Goal: Find contact information: Obtain details needed to contact an individual or organization

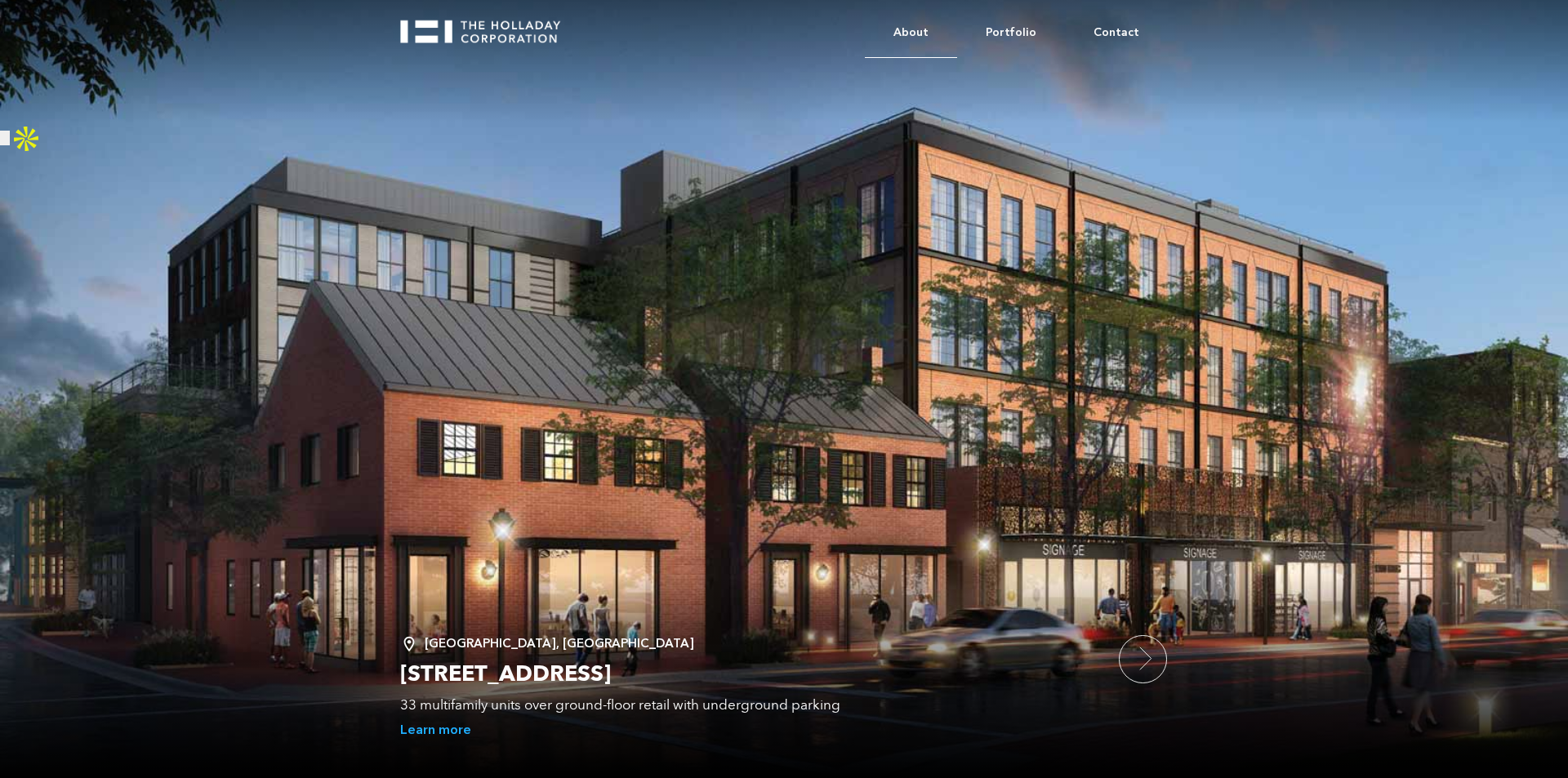
click at [928, 33] on link "About" at bounding box center [911, 33] width 92 height 49
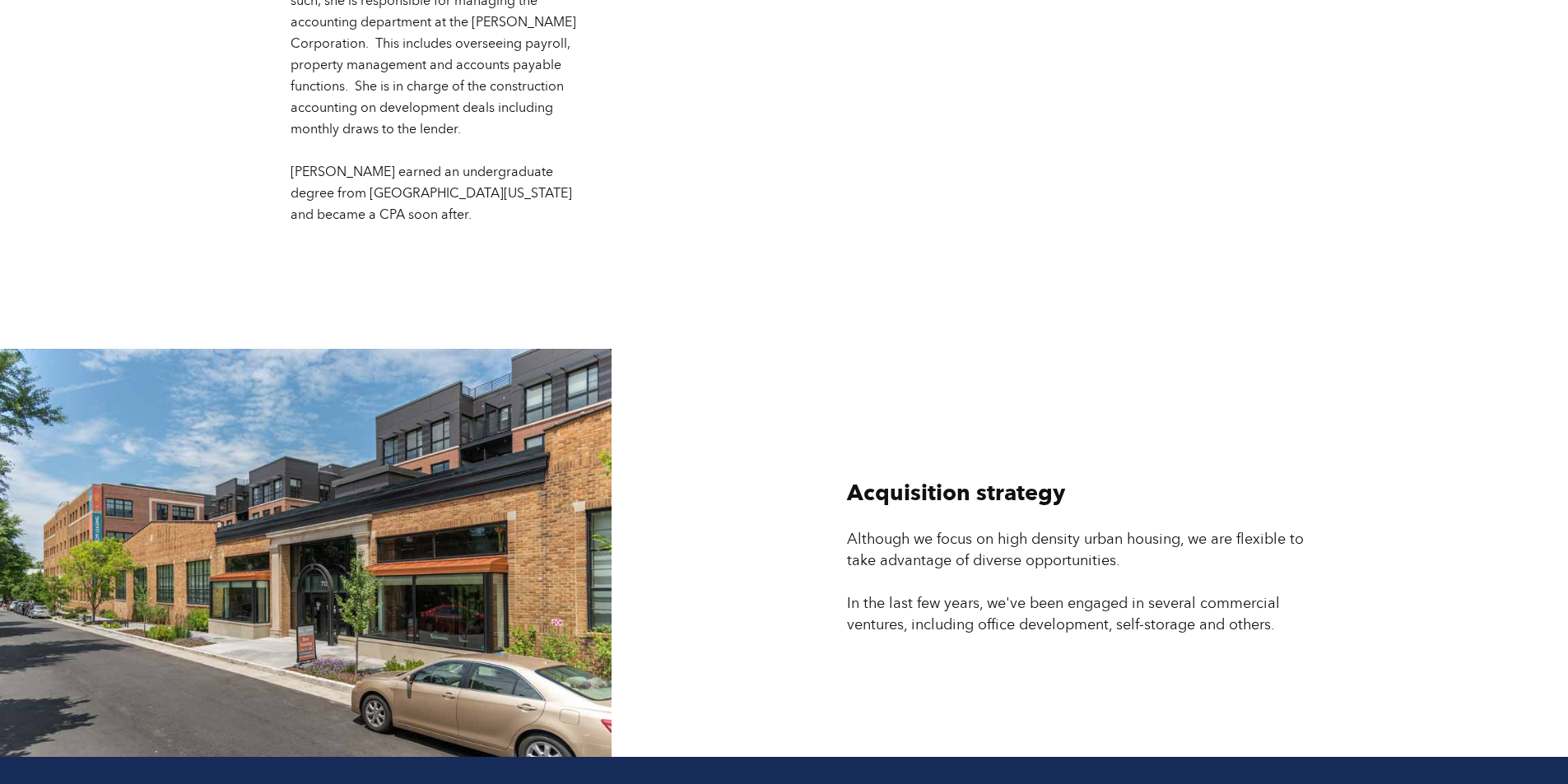
scroll to position [4418, 0]
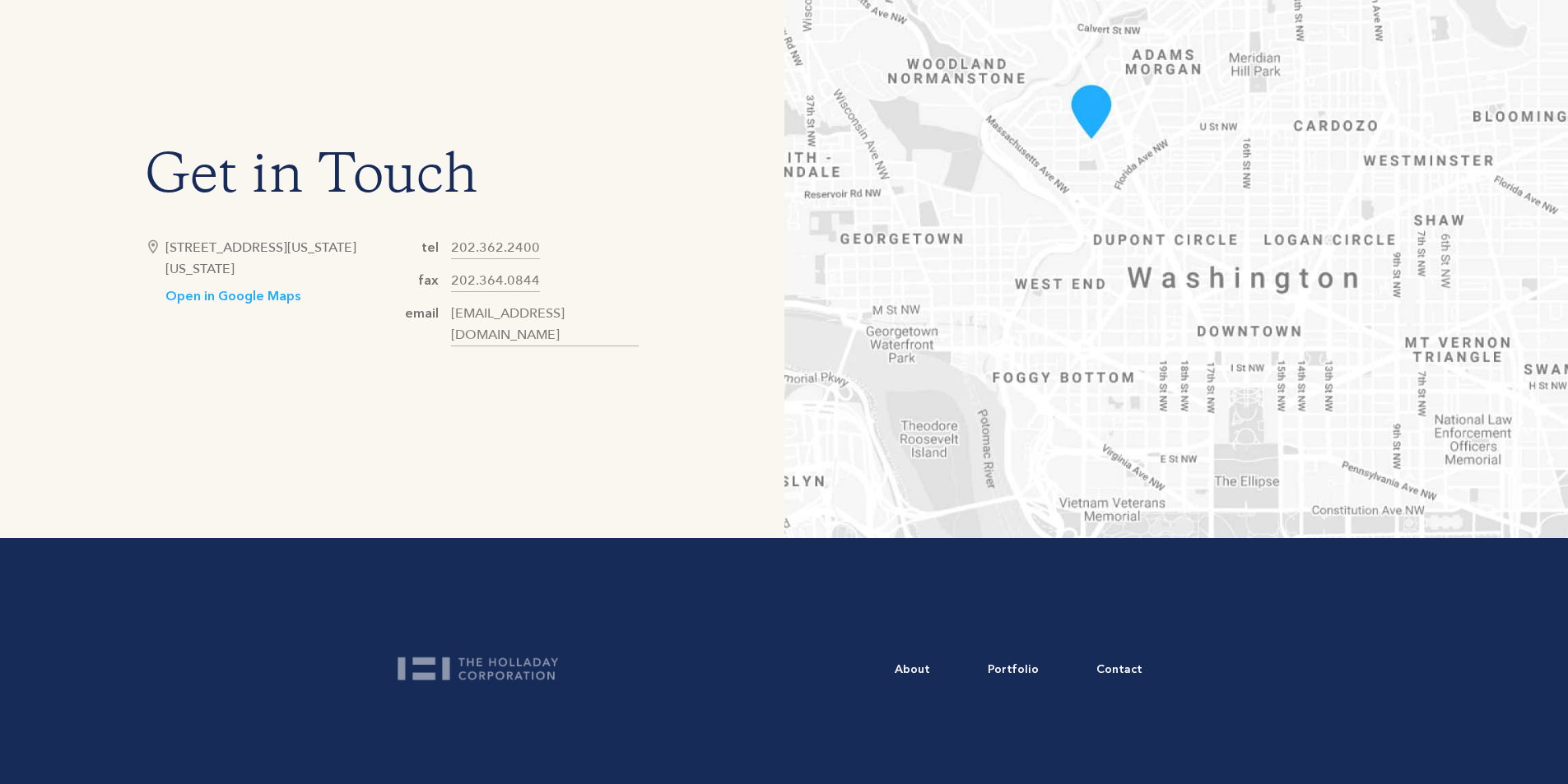
scroll to position [937, 0]
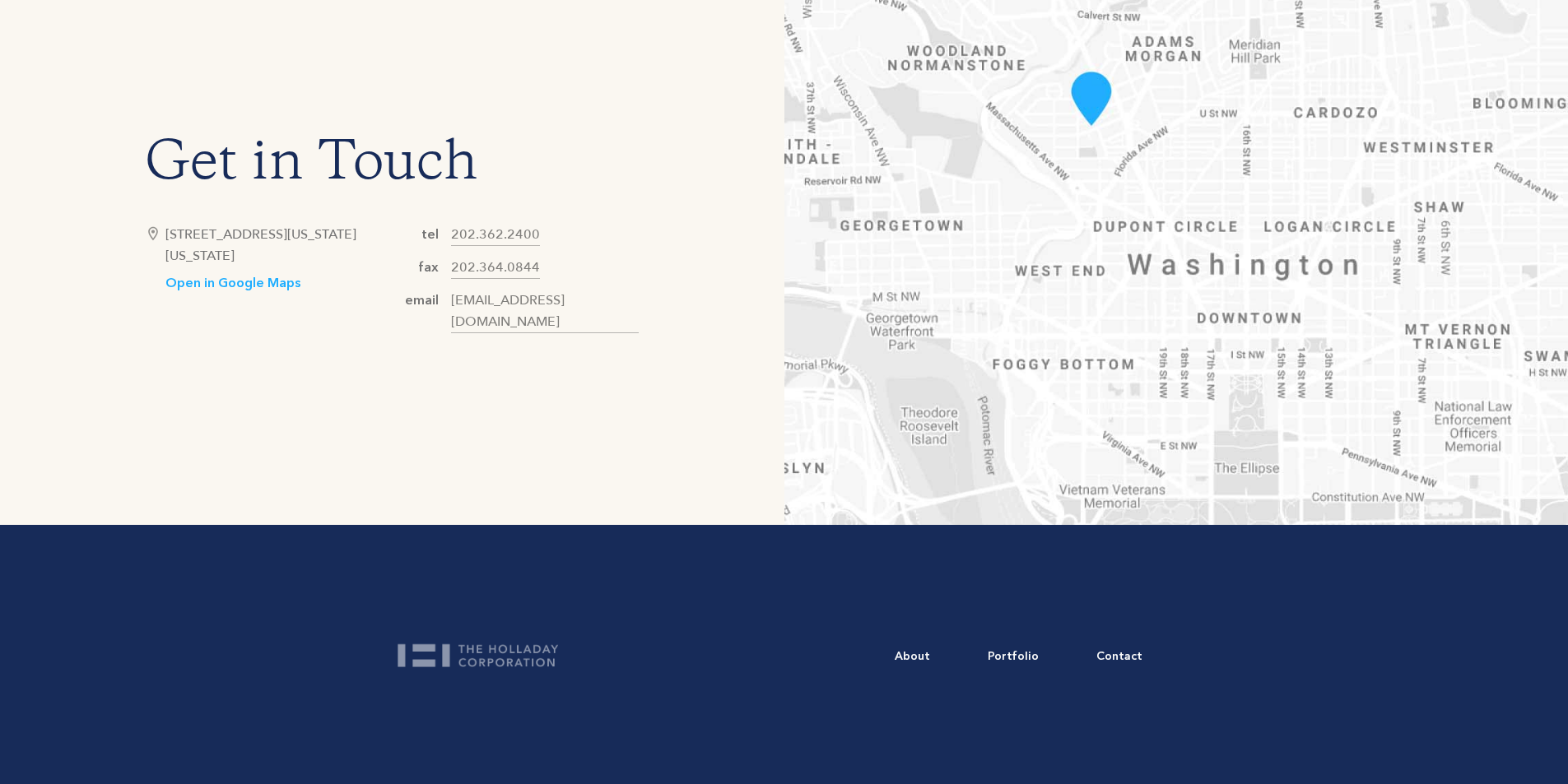
drag, startPoint x: 324, startPoint y: 267, endPoint x: 165, endPoint y: 247, distance: 160.3
click at [165, 247] on div "[STREET_ADDRESS][US_STATE][US_STATE]" at bounding box center [279, 245] width 226 height 43
copy div "[STREET_ADDRESS][US_STATE][US_STATE]"
click at [271, 528] on div "About Portfolio Contact" at bounding box center [784, 654] width 1568 height 259
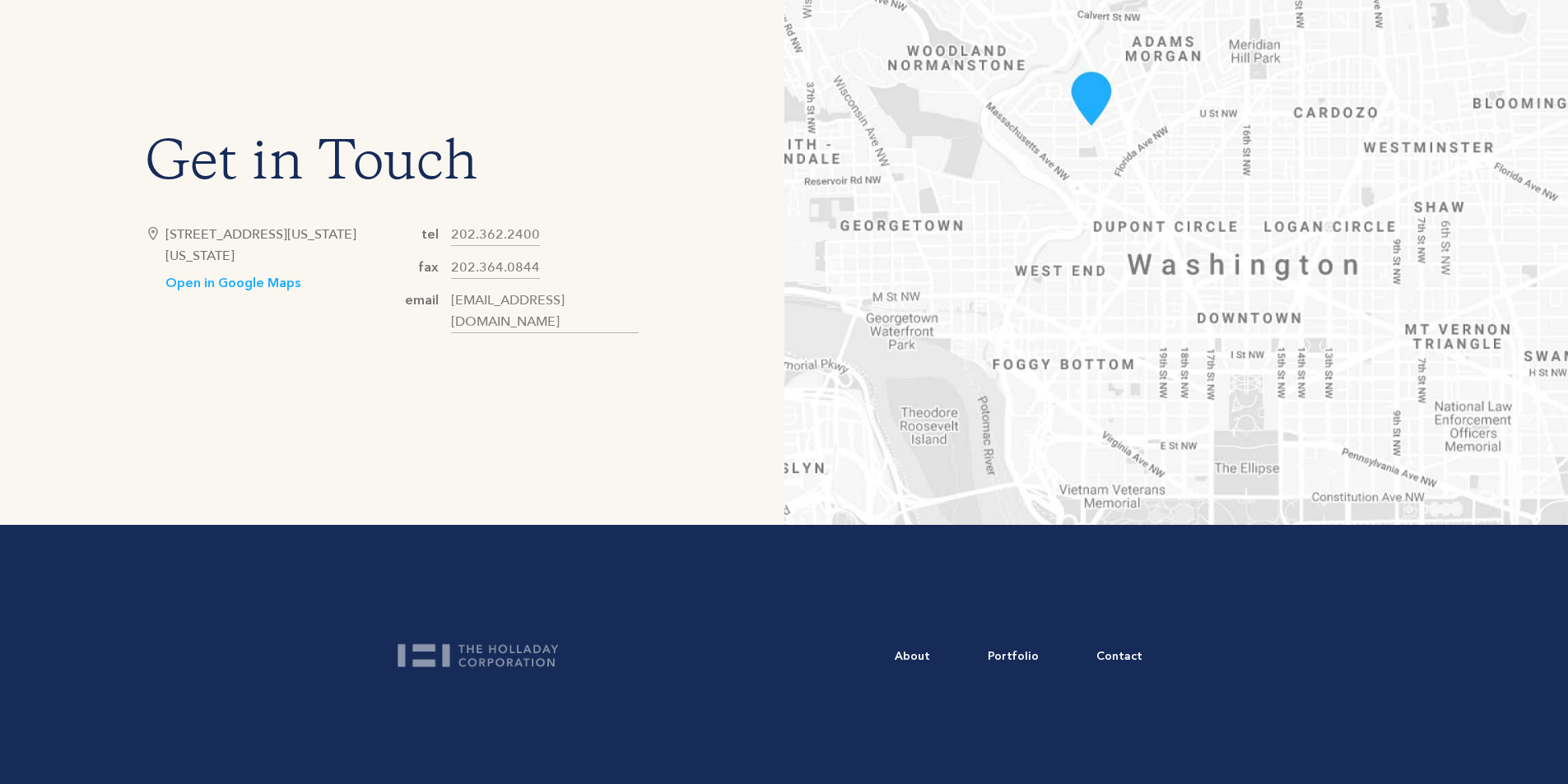
click at [506, 495] on div "Get in Touch [STREET_ADDRESS][US_STATE][US_STATE] Open in Google Maps tel [PHON…" at bounding box center [392, 237] width 784 height 576
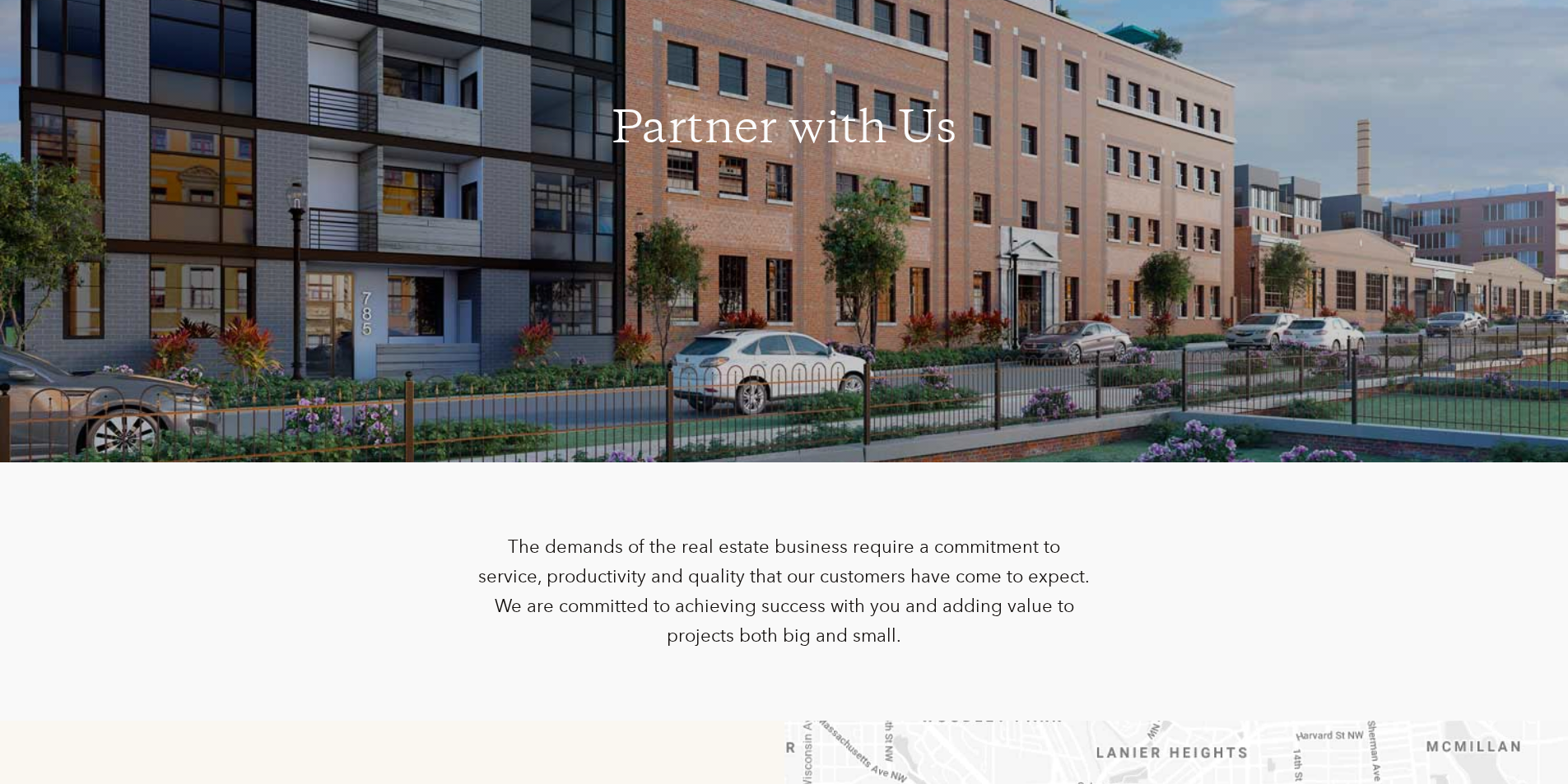
scroll to position [0, 0]
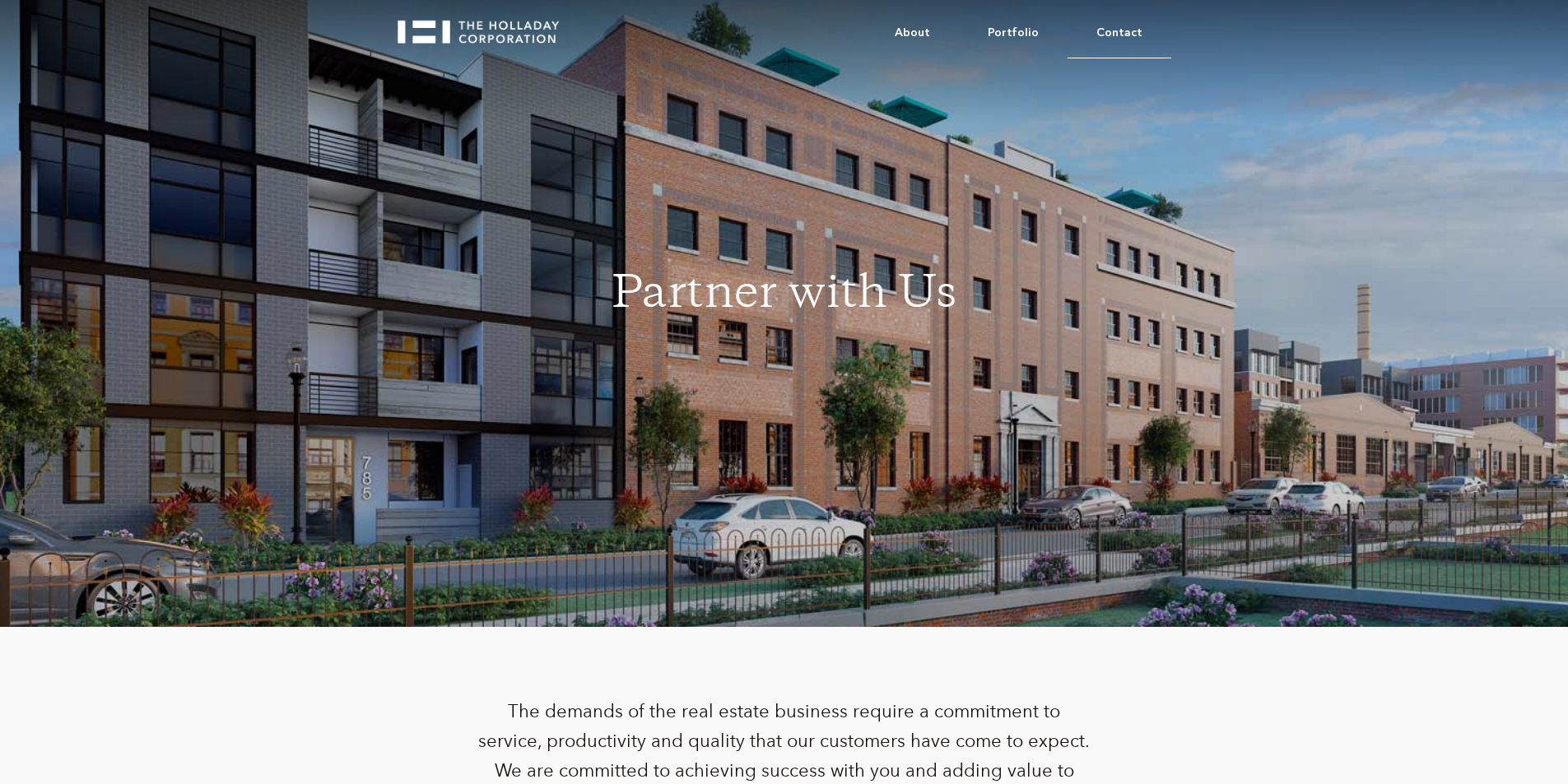
click at [1125, 30] on link "Contact" at bounding box center [1120, 33] width 104 height 50
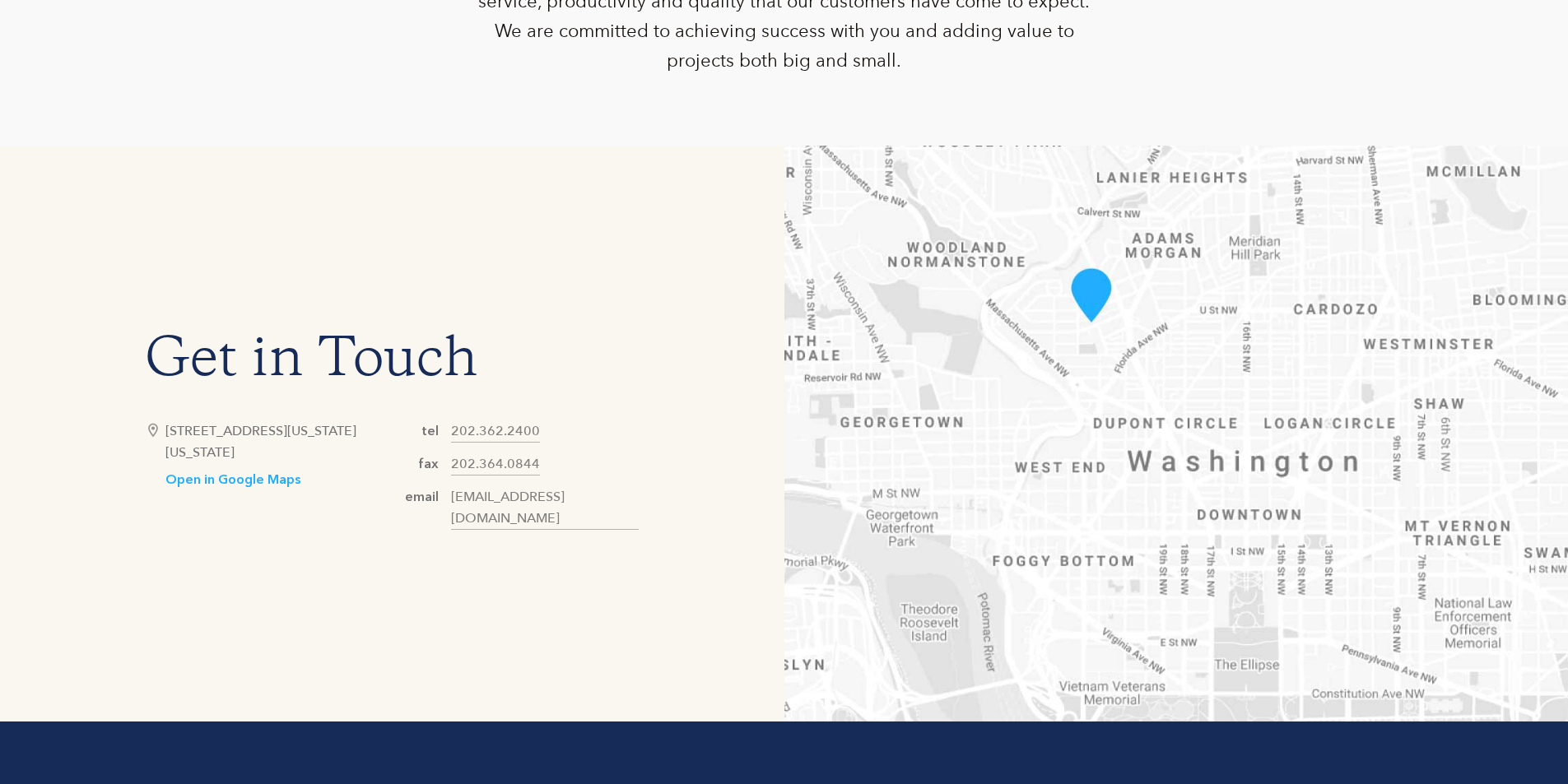
scroll to position [741, 0]
drag, startPoint x: 321, startPoint y: 460, endPoint x: 167, endPoint y: 435, distance: 156.0
click at [167, 435] on div "[STREET_ADDRESS][US_STATE][US_STATE]" at bounding box center [279, 441] width 226 height 43
click at [451, 576] on div "Get in Touch [STREET_ADDRESS][US_STATE][US_STATE] Open in Google Maps tel [PHON…" at bounding box center [392, 433] width 784 height 576
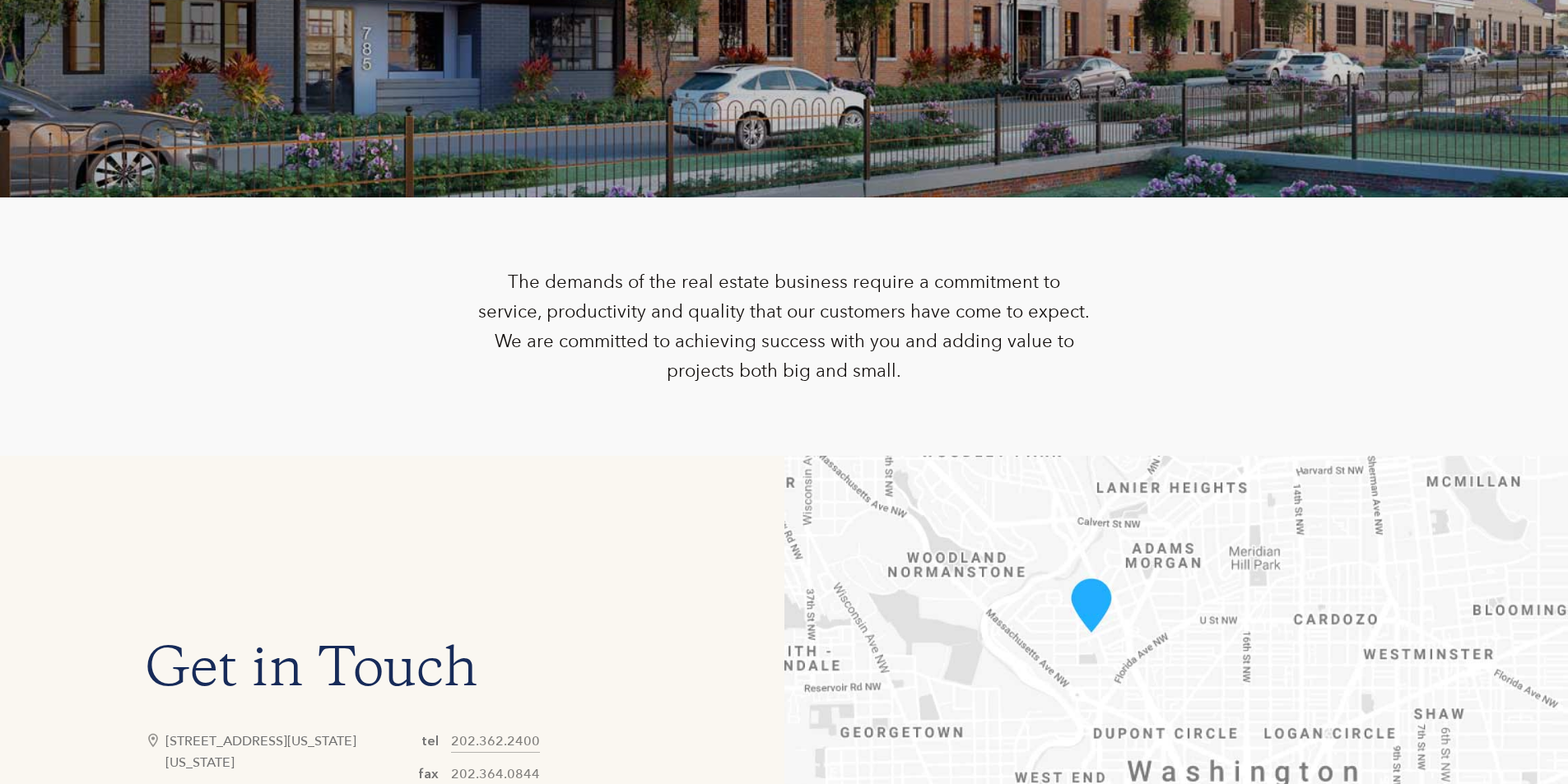
scroll to position [278, 0]
